Goal: Transaction & Acquisition: Purchase product/service

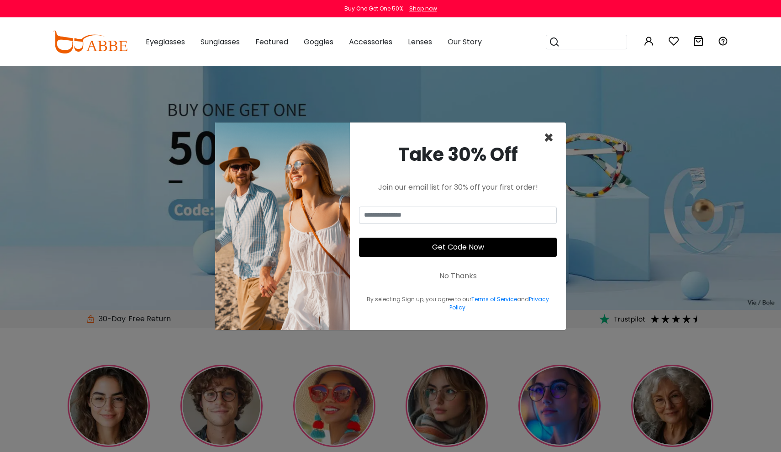
click at [549, 136] on span "×" at bounding box center [548, 137] width 11 height 23
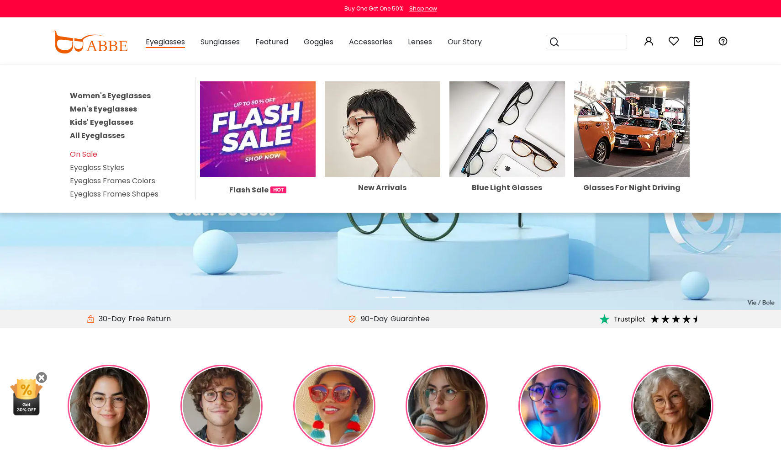
click at [114, 106] on link "Men's Eyeglasses" at bounding box center [103, 109] width 67 height 11
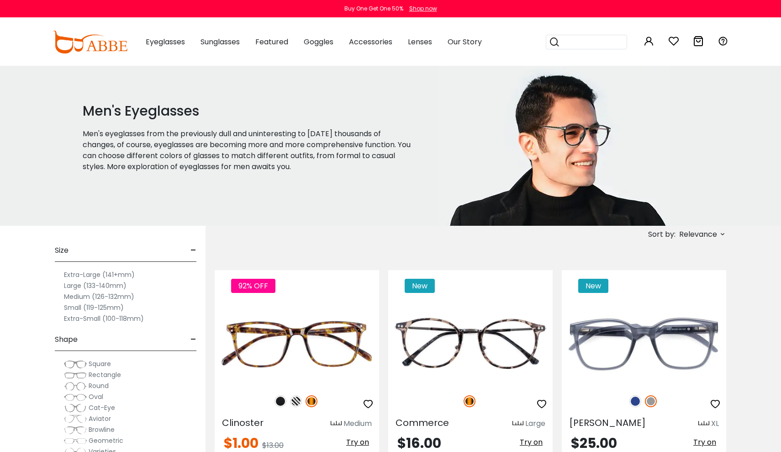
click at [190, 252] on div "Size -" at bounding box center [126, 248] width 142 height 27
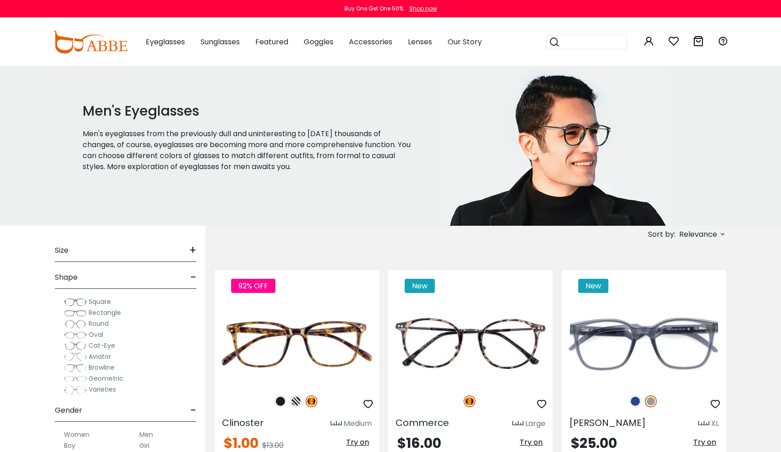
click at [195, 276] on span "-" at bounding box center [193, 277] width 6 height 22
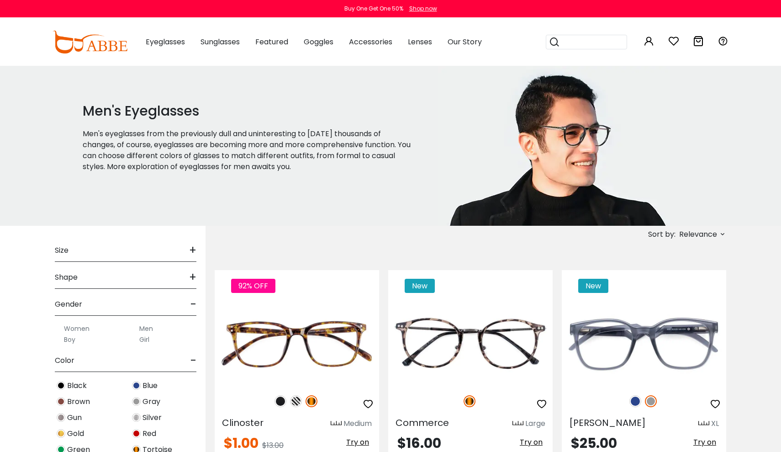
click at [189, 304] on div "Gender -" at bounding box center [126, 302] width 142 height 27
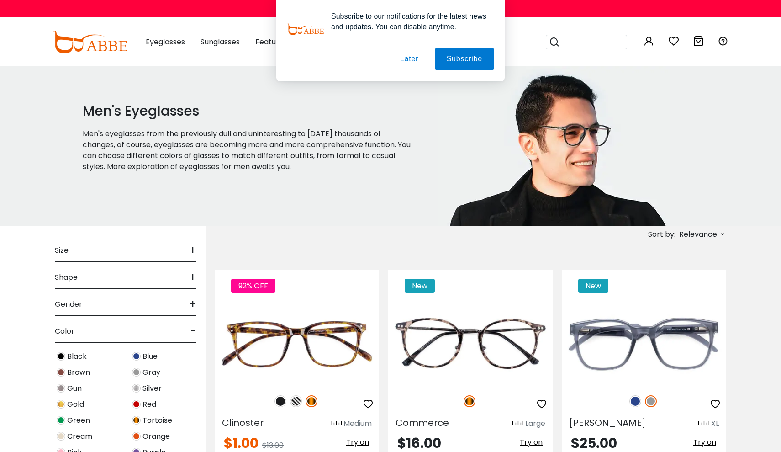
click at [76, 357] on span "Black" at bounding box center [77, 356] width 20 height 11
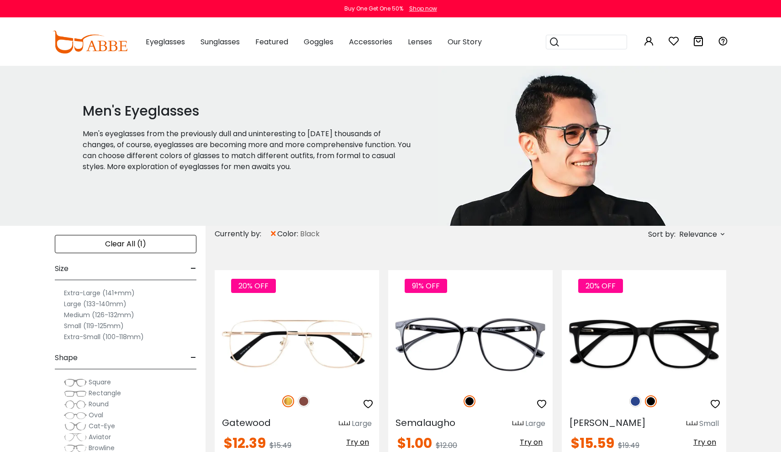
click at [189, 355] on div "Shape -" at bounding box center [126, 355] width 142 height 27
click at [191, 269] on span "-" at bounding box center [193, 269] width 6 height 22
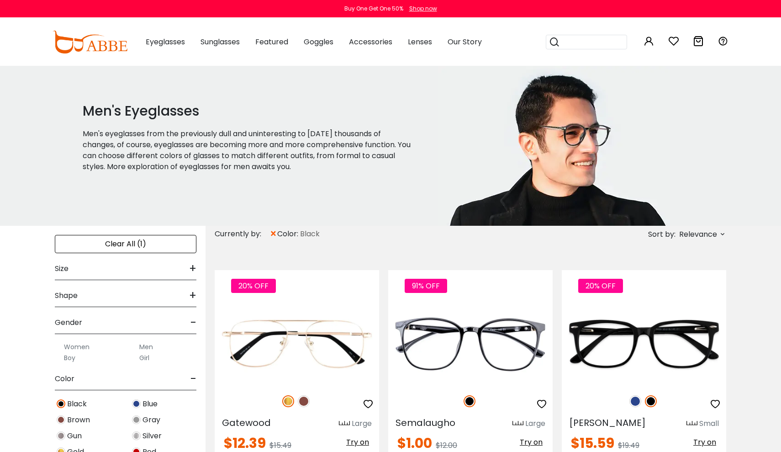
click at [193, 319] on span "-" at bounding box center [193, 322] width 6 height 22
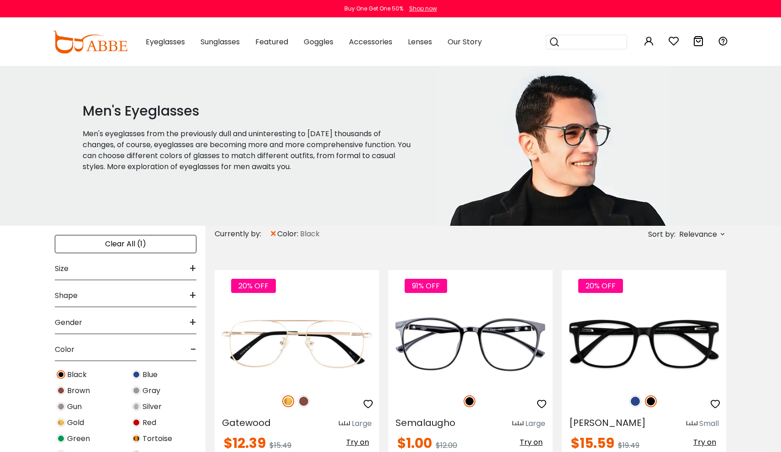
click at [195, 351] on span "-" at bounding box center [193, 349] width 6 height 22
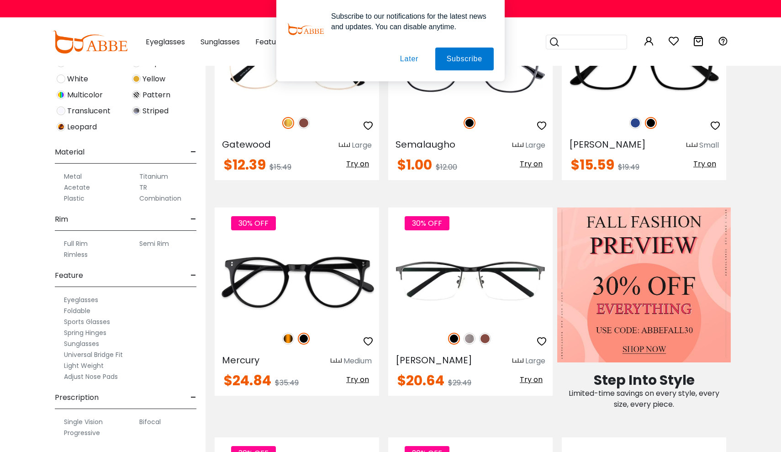
scroll to position [289, 0]
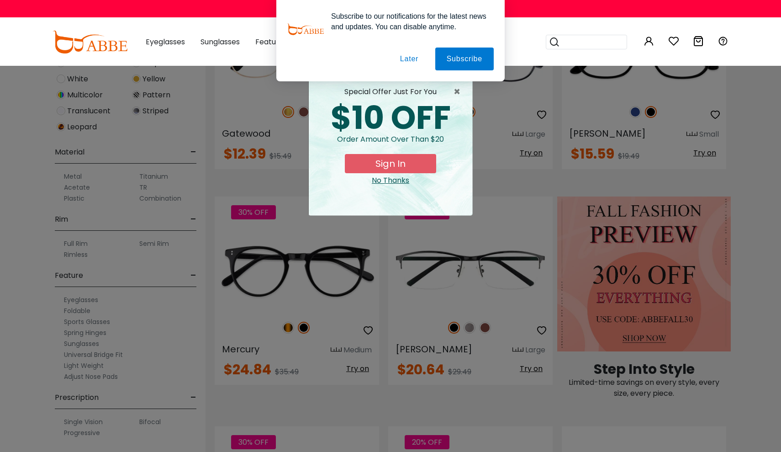
click at [0, 0] on button "Later" at bounding box center [0, 0] width 0 height 0
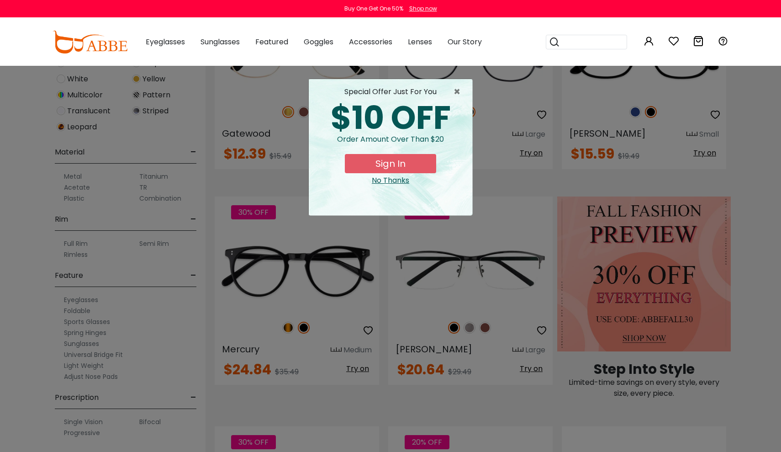
click at [397, 180] on div "No Thanks" at bounding box center [390, 180] width 149 height 11
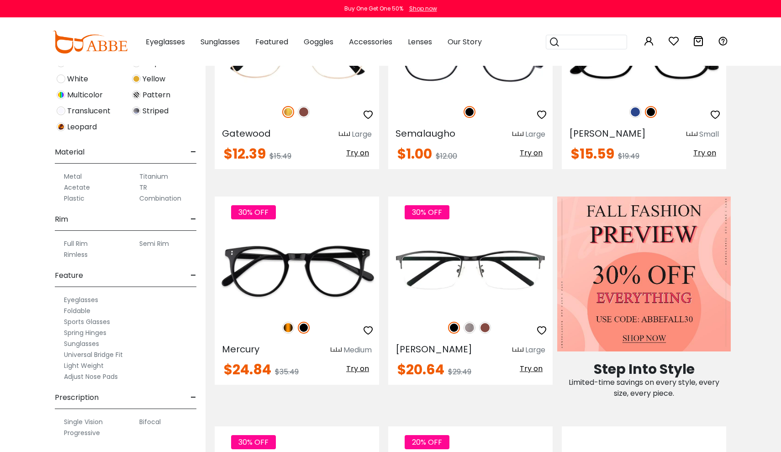
click at [77, 245] on label "Full Rim" at bounding box center [76, 243] width 24 height 11
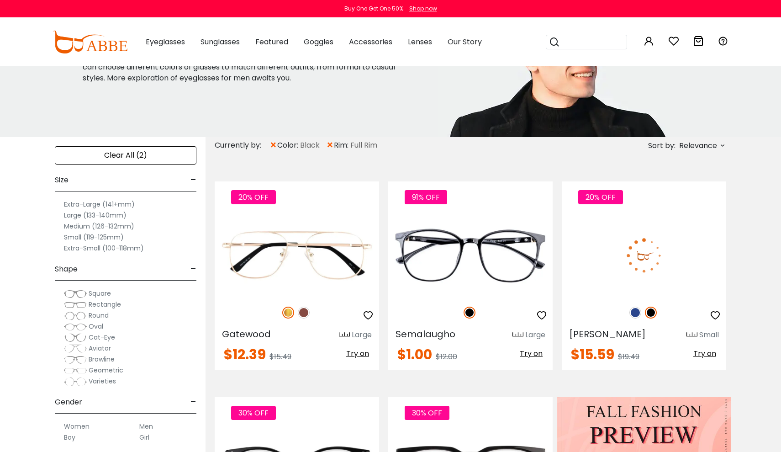
scroll to position [90, 0]
